Goal: Communication & Community: Ask a question

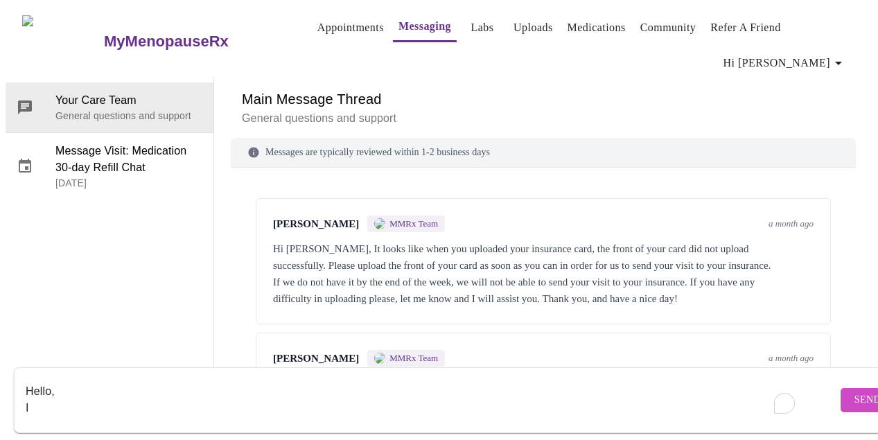
scroll to position [231, 0]
